Goal: Task Accomplishment & Management: Manage account settings

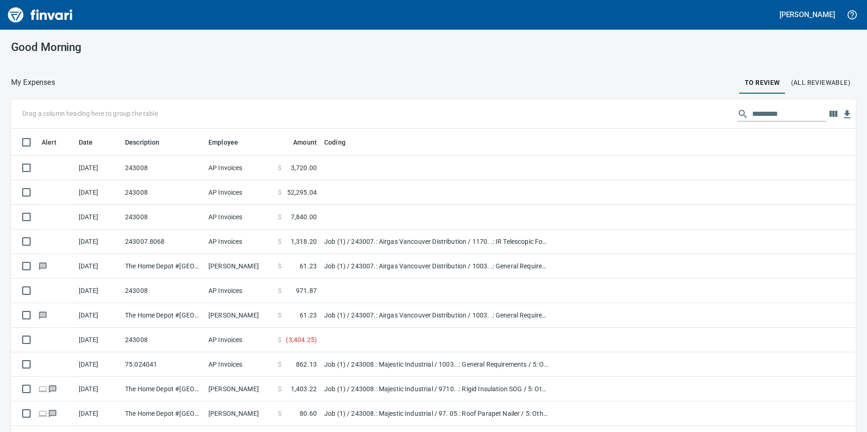
scroll to position [323, 824]
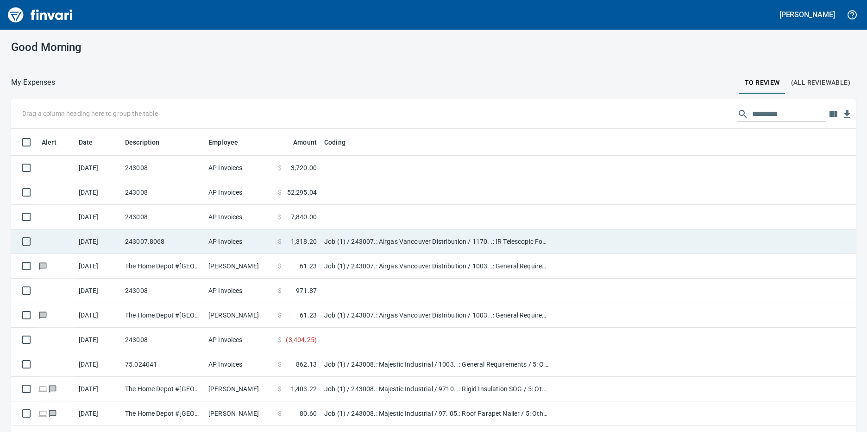
click at [222, 240] on td "AP Invoices" at bounding box center [239, 241] width 69 height 25
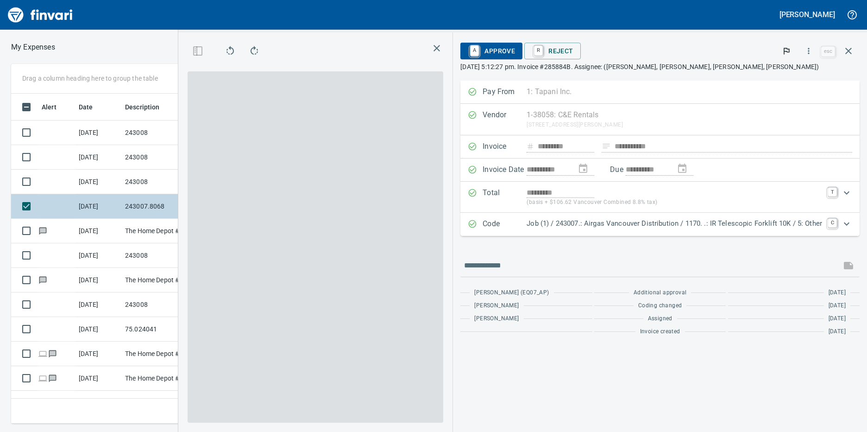
scroll to position [323, 599]
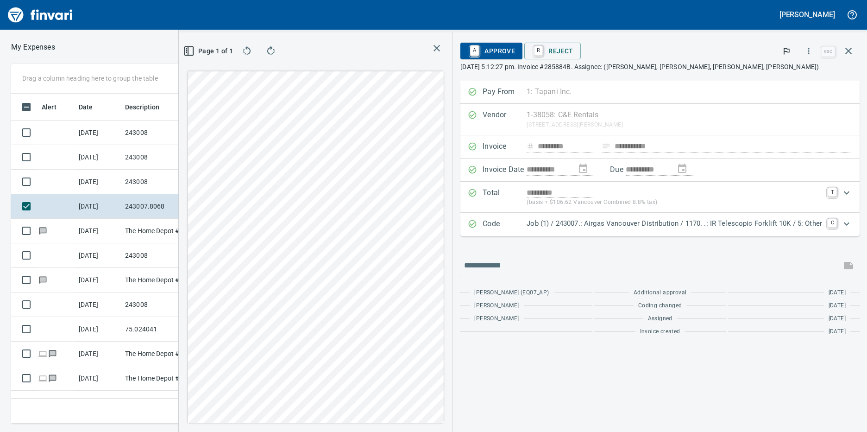
click at [693, 222] on p "Job (1) / 243007.: Airgas Vancouver Distribution / 1170. .: IR Telescopic Forkl…" at bounding box center [674, 223] width 295 height 11
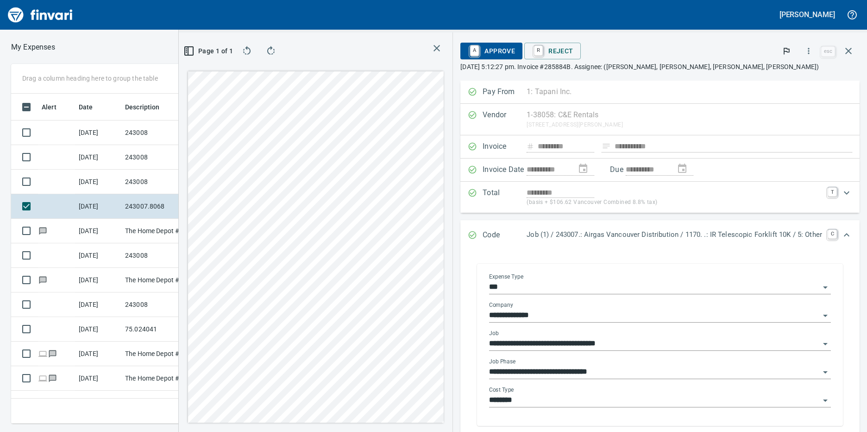
click at [820, 370] on icon "Open" at bounding box center [825, 371] width 11 height 11
click at [820, 371] on icon "Open" at bounding box center [825, 371] width 11 height 11
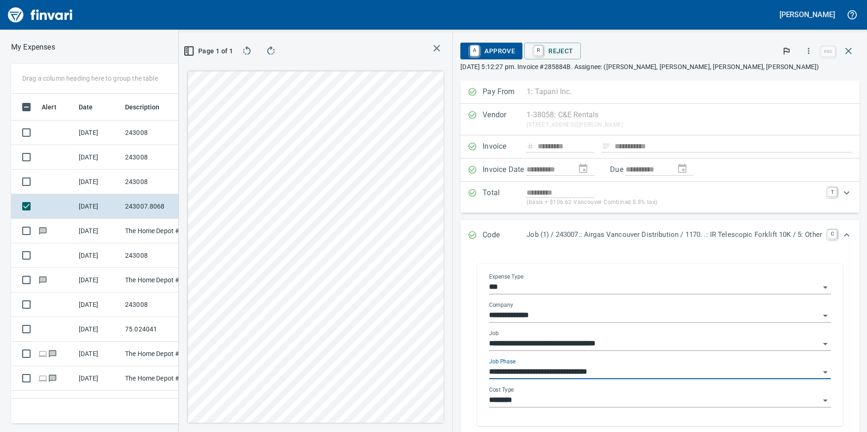
click at [820, 372] on icon "Open" at bounding box center [825, 371] width 11 height 11
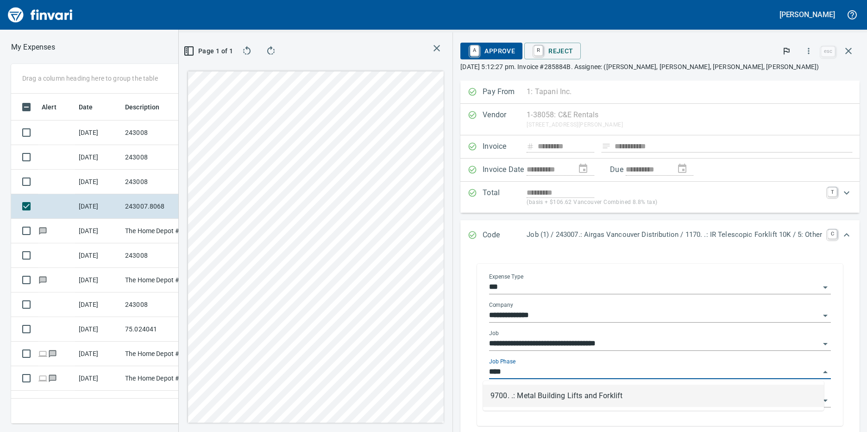
click at [598, 395] on li "9700. .: Metal Building Lifts and Forklift" at bounding box center [653, 395] width 341 height 22
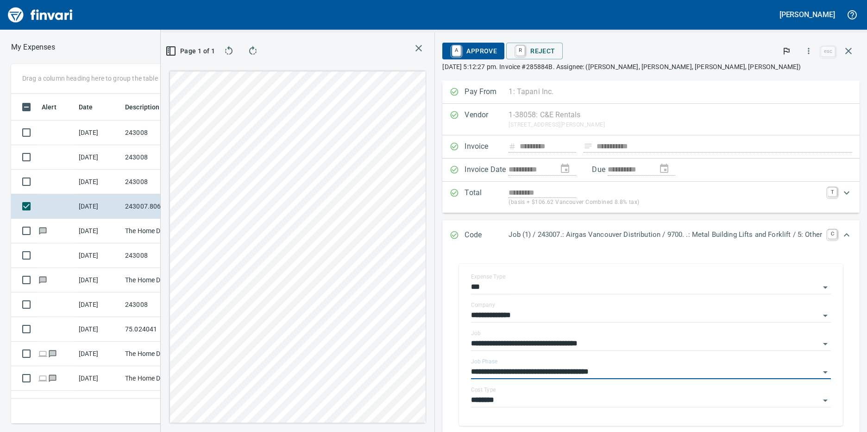
type input "**********"
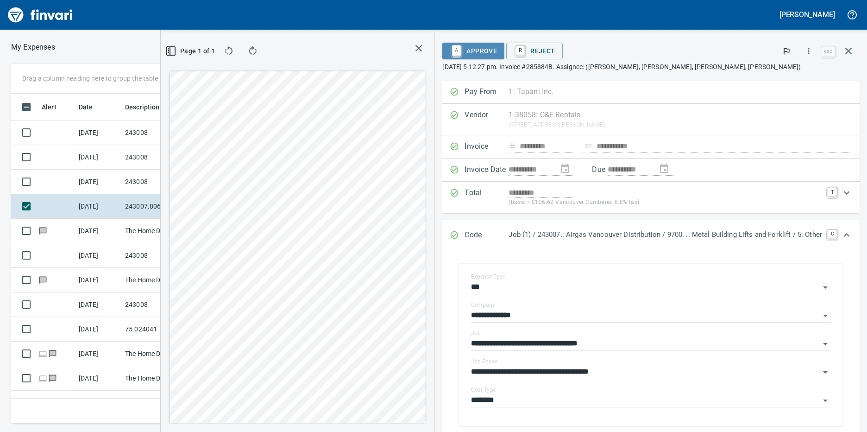
click at [469, 50] on span "A Approve" at bounding box center [473, 51] width 47 height 16
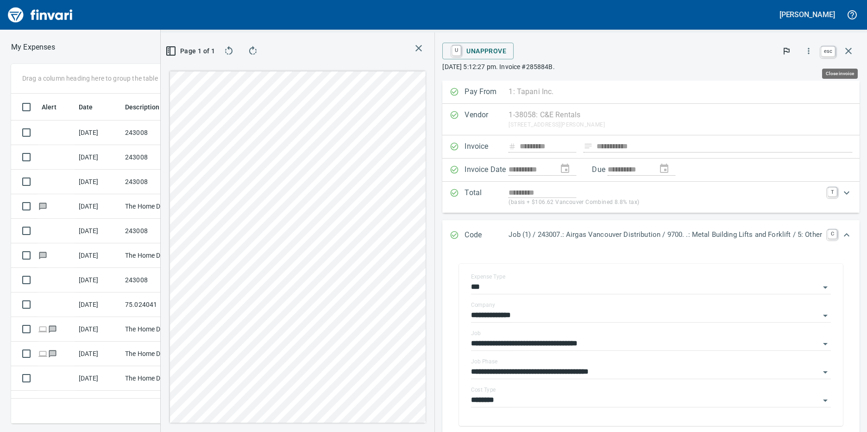
click at [847, 52] on icon "button" at bounding box center [848, 51] width 6 height 6
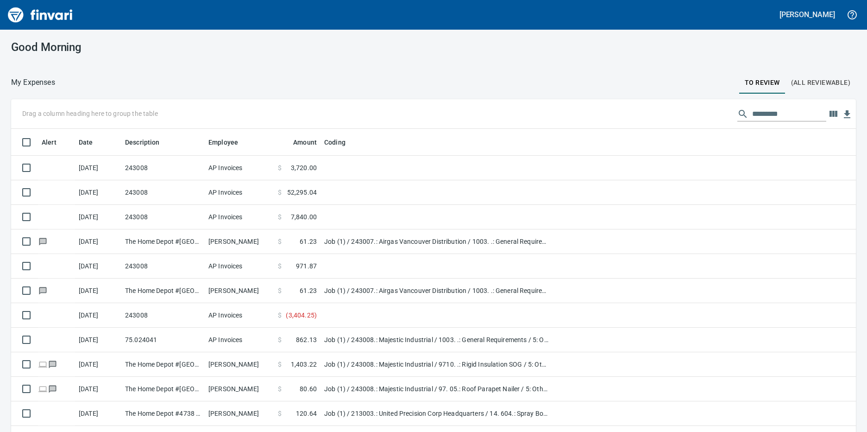
scroll to position [1, 1]
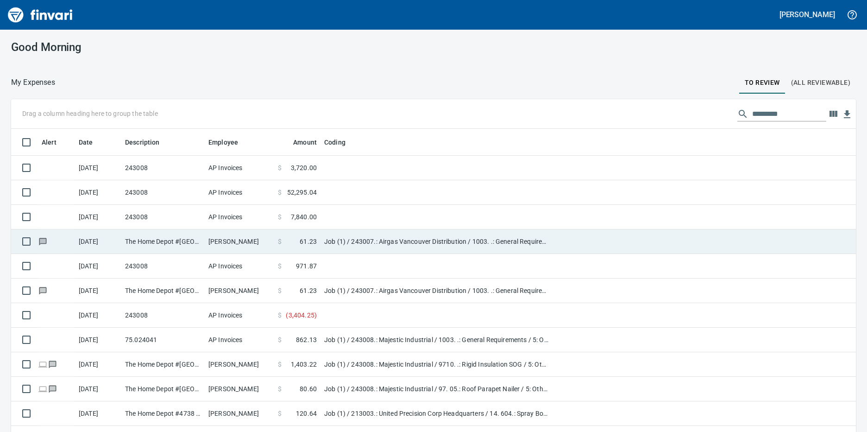
click at [352, 242] on td "Job (1) / 243007.: Airgas Vancouver Distribution / 1003. .: General Requirement…" at bounding box center [436, 241] width 232 height 25
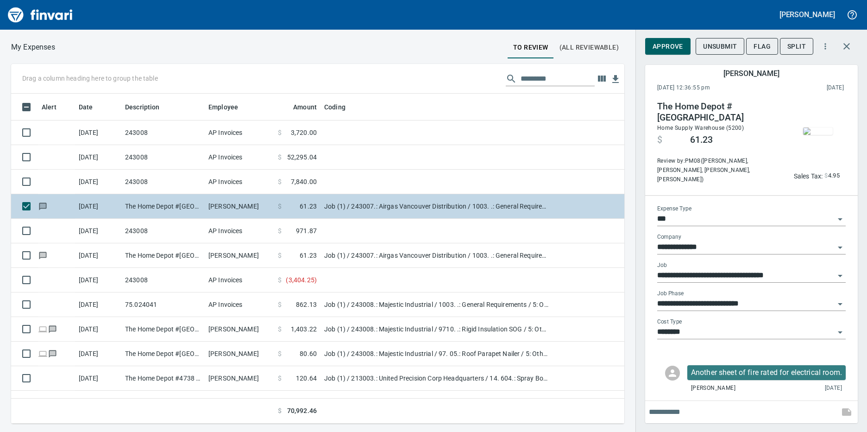
scroll to position [323, 599]
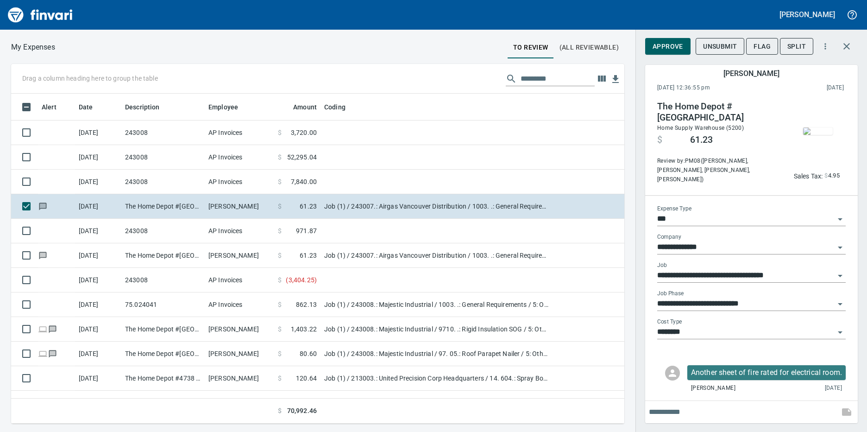
click at [815, 135] on img "button" at bounding box center [818, 130] width 30 height 7
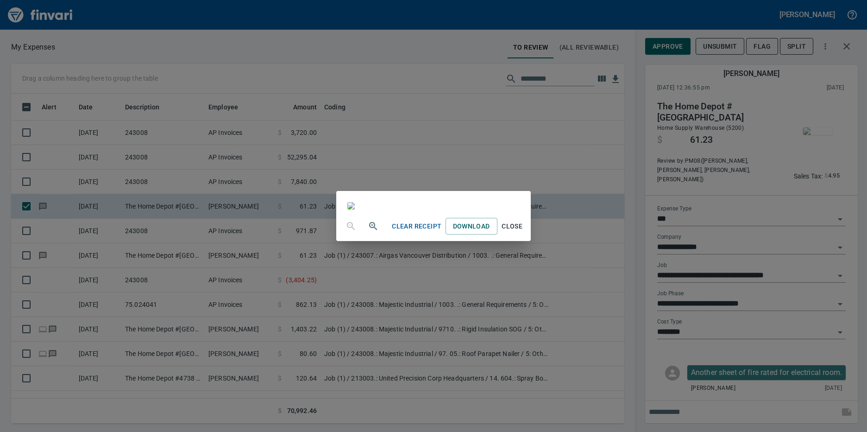
click at [523, 232] on span "Close" at bounding box center [512, 226] width 22 height 12
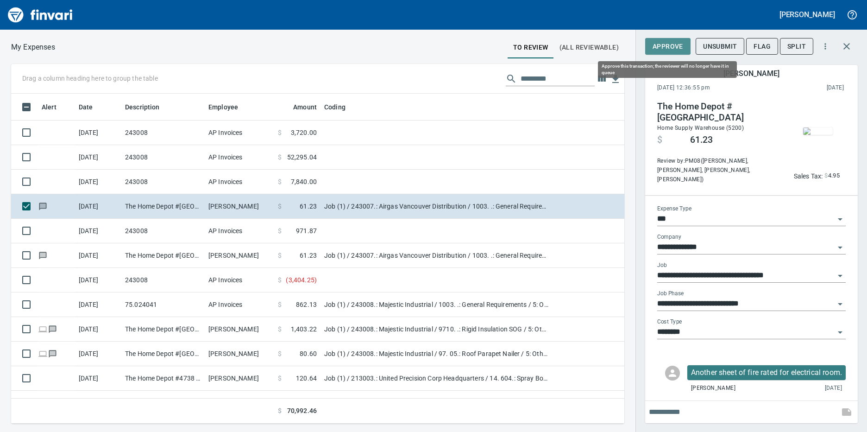
click at [656, 49] on span "Approve" at bounding box center [668, 47] width 31 height 12
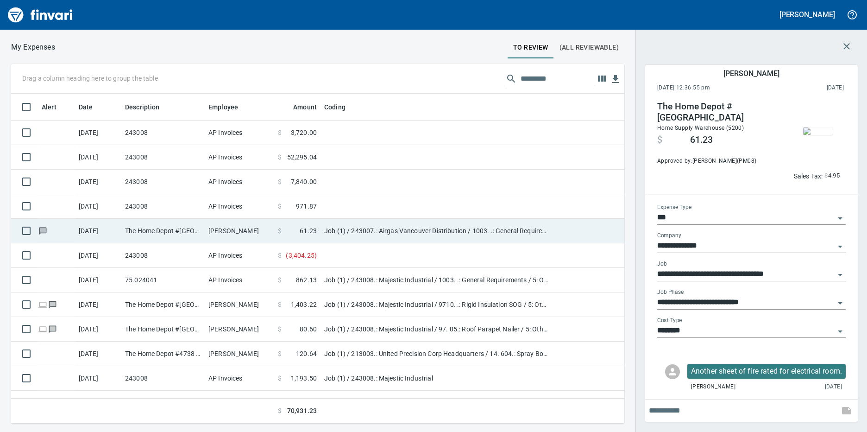
click at [324, 232] on td "Job (1) / 243007.: Airgas Vancouver Distribution / 1003. .: General Requirement…" at bounding box center [436, 231] width 232 height 25
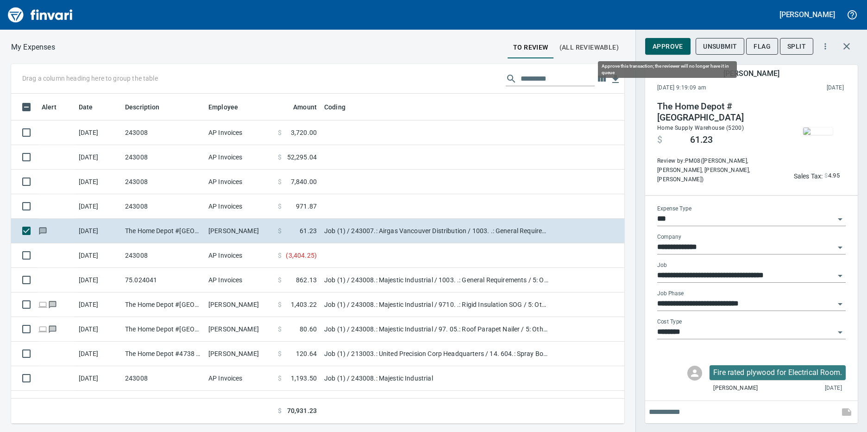
click at [671, 49] on span "Approve" at bounding box center [668, 47] width 31 height 12
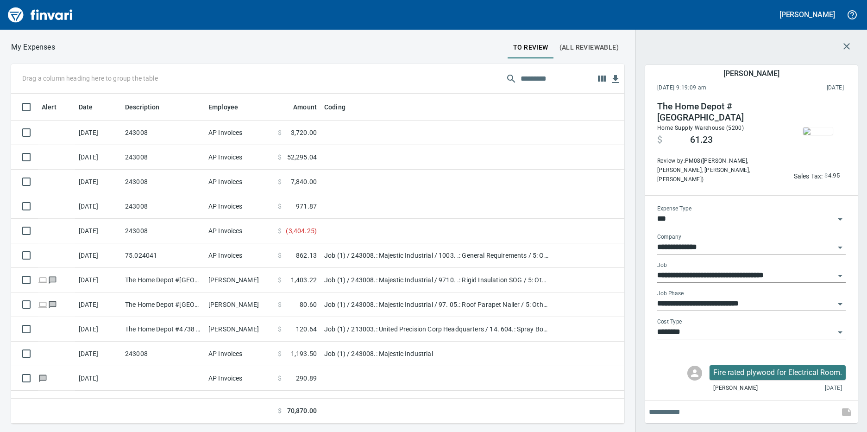
scroll to position [323, 599]
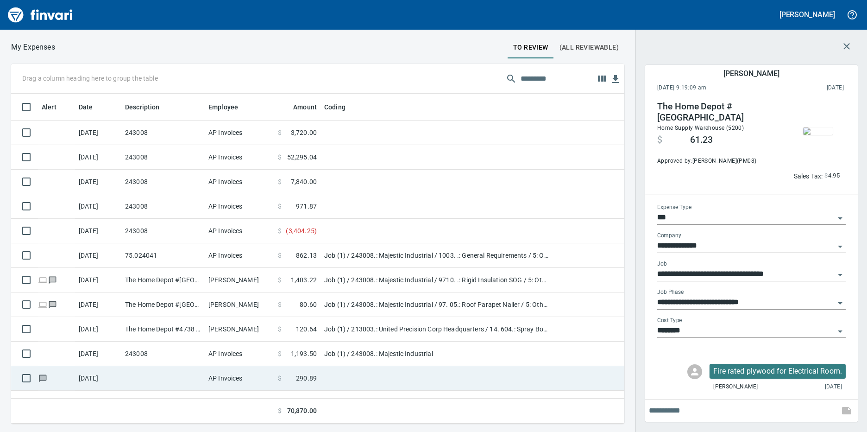
click at [197, 371] on td at bounding box center [162, 378] width 83 height 25
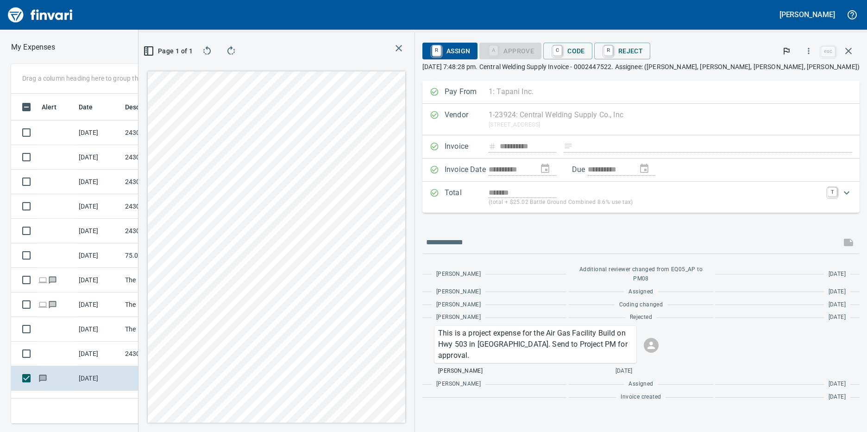
click at [528, 295] on div "**********" at bounding box center [502, 231] width 729 height 399
click at [846, 48] on icon "button" at bounding box center [848, 51] width 6 height 6
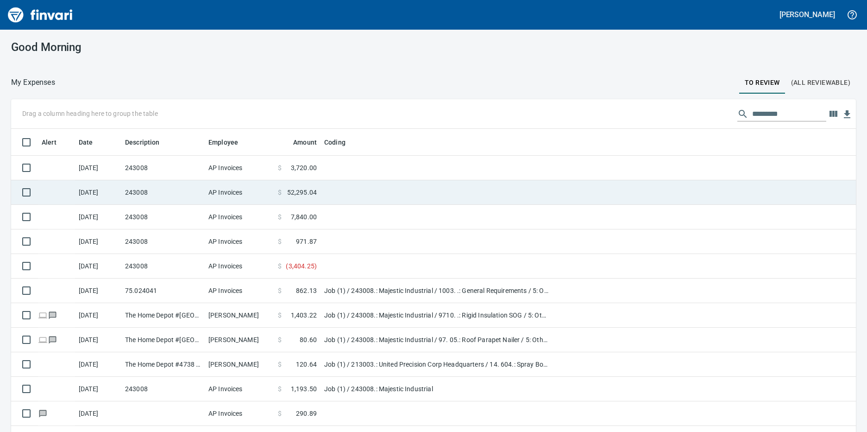
scroll to position [66, 0]
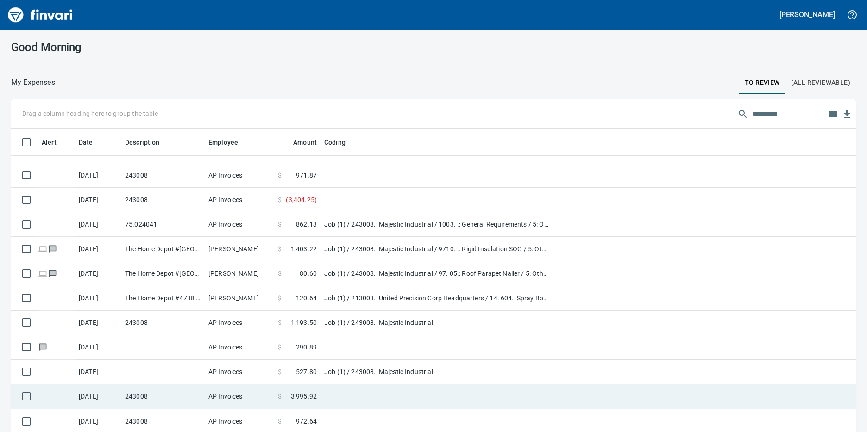
click at [236, 393] on td "AP Invoices" at bounding box center [239, 396] width 69 height 25
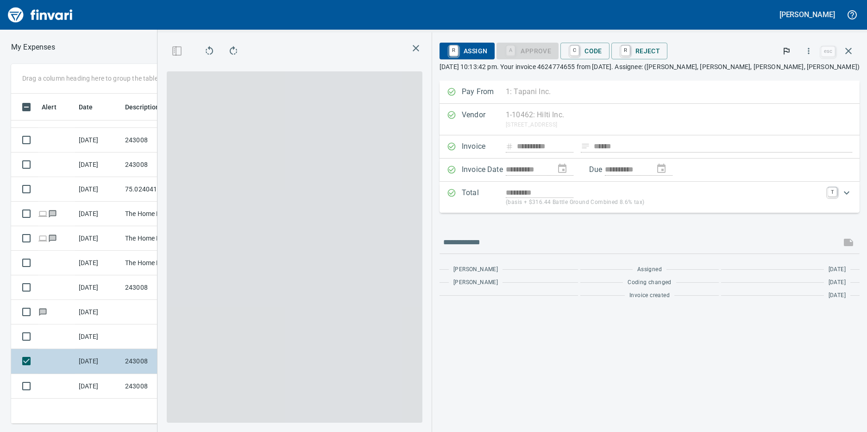
scroll to position [323, 599]
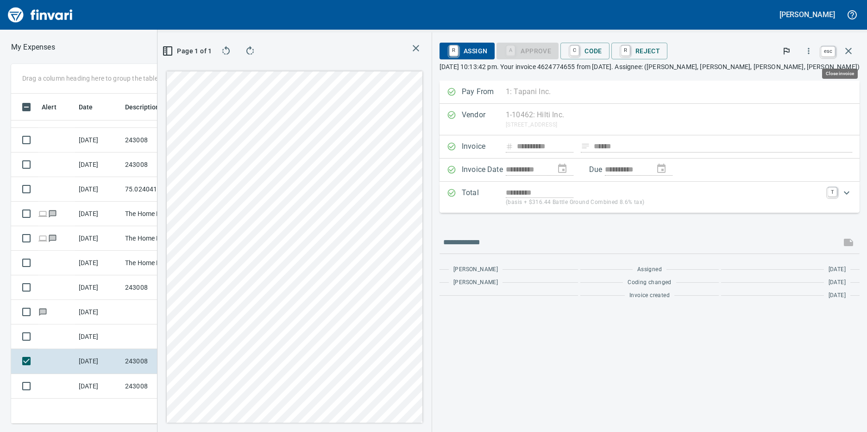
click at [852, 55] on icon "button" at bounding box center [848, 50] width 11 height 11
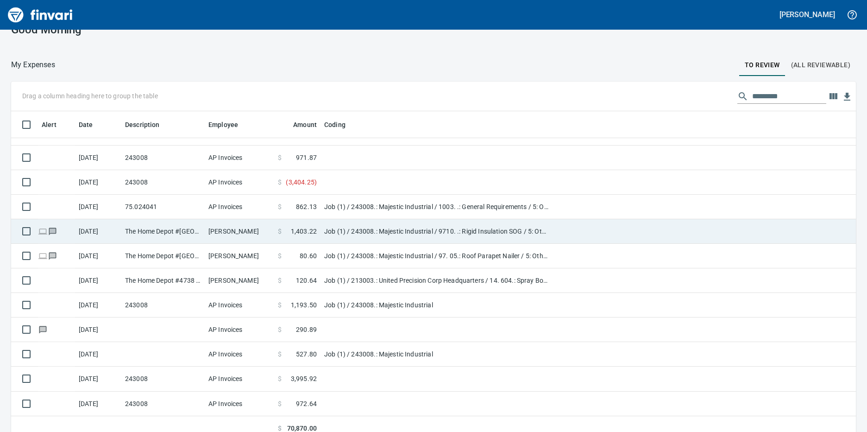
scroll to position [27, 0]
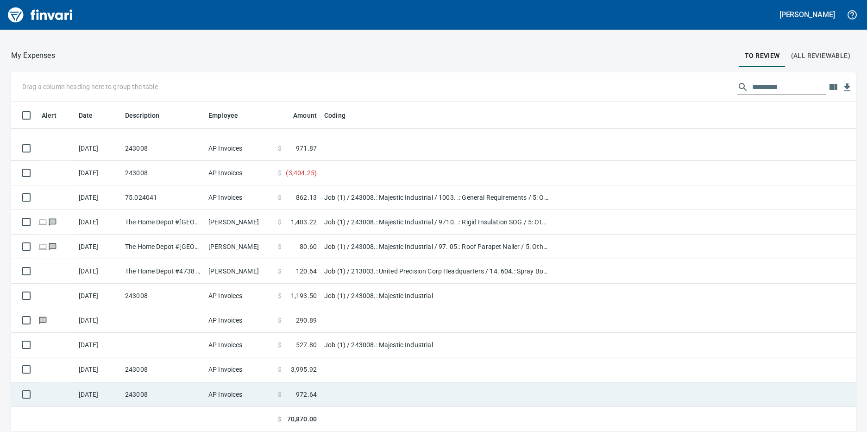
click at [185, 393] on td "243008" at bounding box center [162, 394] width 83 height 25
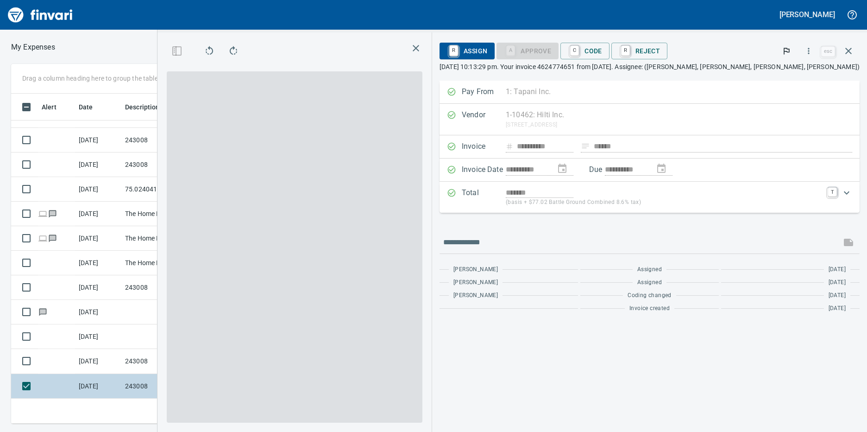
scroll to position [323, 599]
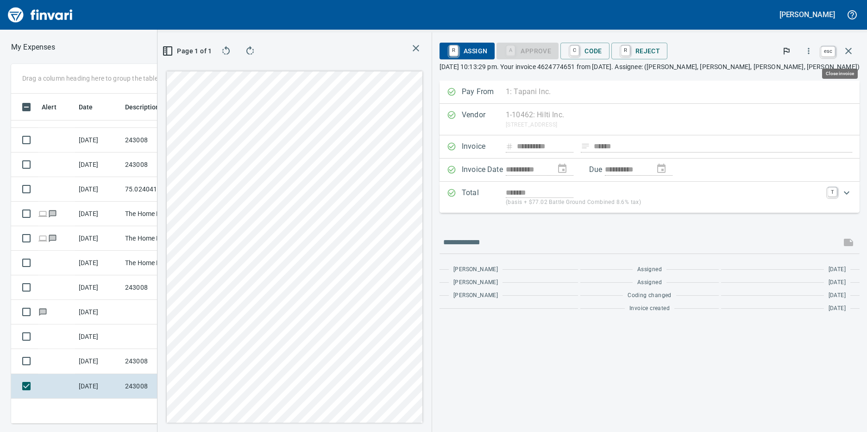
click at [847, 50] on icon "button" at bounding box center [848, 50] width 11 height 11
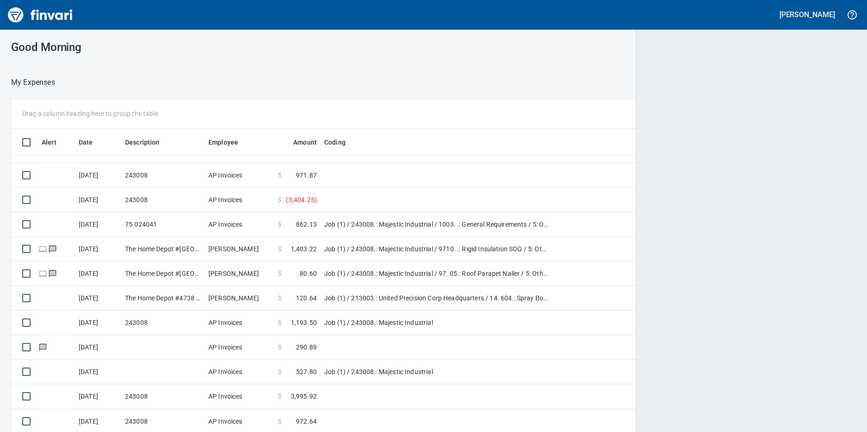
scroll to position [1, 1]
